Goal: Check status: Check status

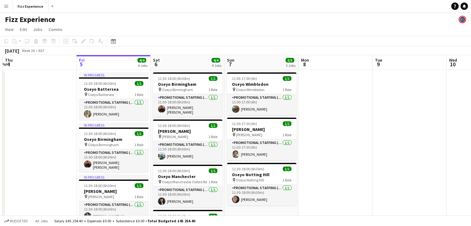
click at [7, 7] on app-icon "Menu" at bounding box center [6, 6] width 5 height 5
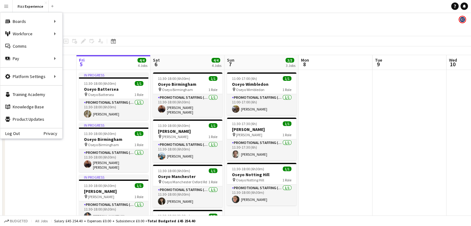
click at [379, 140] on app-date-cell at bounding box center [410, 167] width 74 height 195
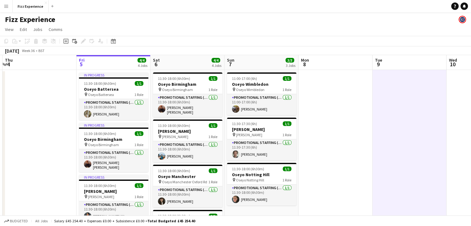
click at [8, 9] on button "Menu" at bounding box center [6, 6] width 12 height 12
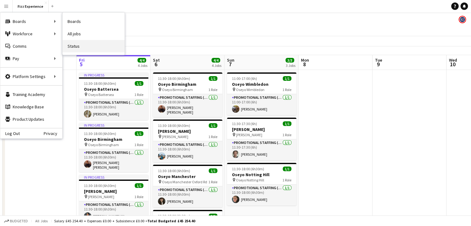
click at [86, 42] on link "Status" at bounding box center [94, 46] width 62 height 12
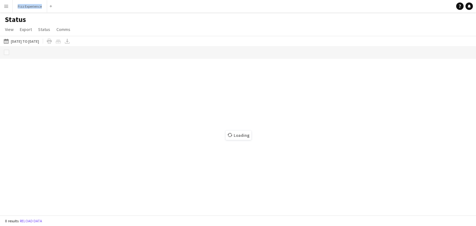
click at [86, 42] on div "[DATE] to [DATE] [DATE] to [DATE] [DATE] This Week This Month [DATE] Last Week …" at bounding box center [238, 41] width 476 height 10
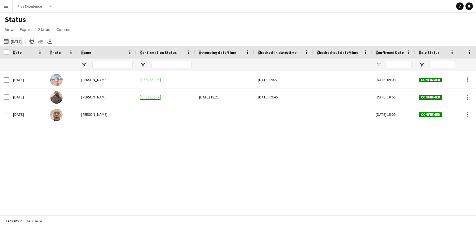
click at [10, 43] on app-icon "[DATE] to [DATE]" at bounding box center [7, 41] width 7 height 5
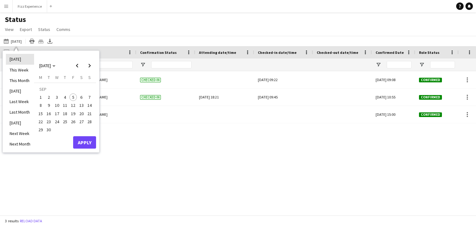
click at [27, 61] on li "[DATE]" at bounding box center [20, 59] width 28 height 11
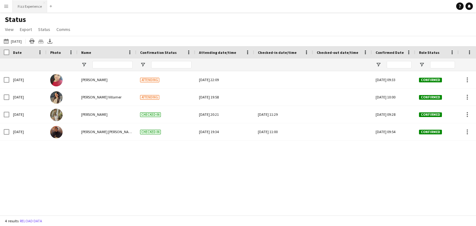
click at [27, 7] on button "Fizz Experience Close" at bounding box center [30, 6] width 34 height 12
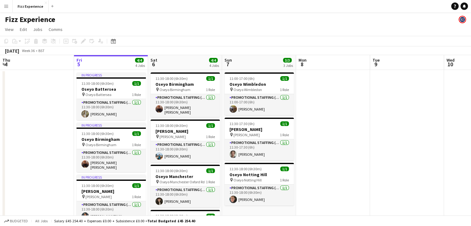
click at [10, 7] on button "Menu" at bounding box center [6, 6] width 12 height 12
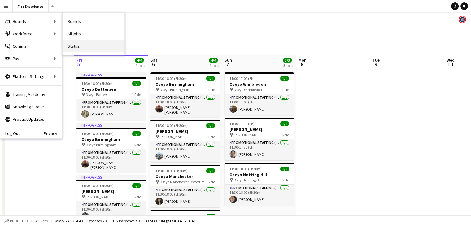
click at [79, 46] on link "Status" at bounding box center [94, 46] width 62 height 12
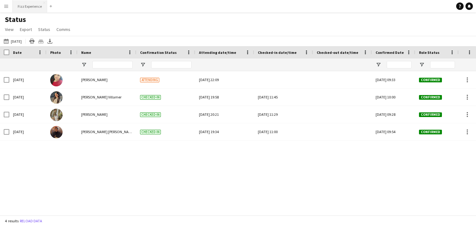
click at [36, 4] on button "Fizz Experience Close" at bounding box center [30, 6] width 34 height 12
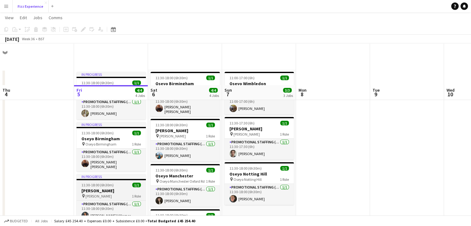
scroll to position [42, 0]
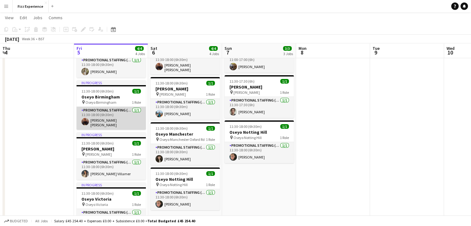
click at [96, 124] on app-card-role "Promotional Staffing (Brand Ambassadors) [DATE] 11:30-18:00 (6h30m) [PERSON_NAM…" at bounding box center [111, 118] width 69 height 23
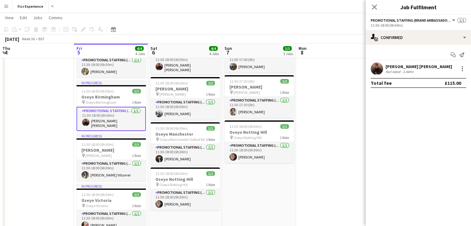
click at [379, 69] on app-user-avatar at bounding box center [377, 69] width 12 height 12
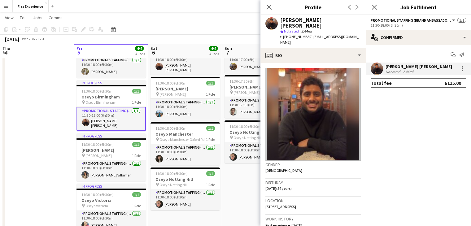
click at [64, 82] on app-date-cell at bounding box center [37, 135] width 74 height 215
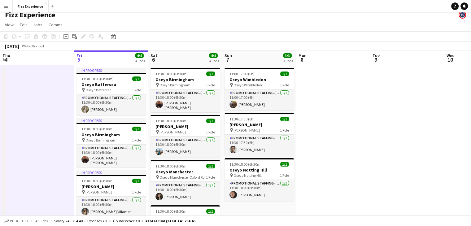
scroll to position [0, 0]
